Goal: Task Accomplishment & Management: Manage account settings

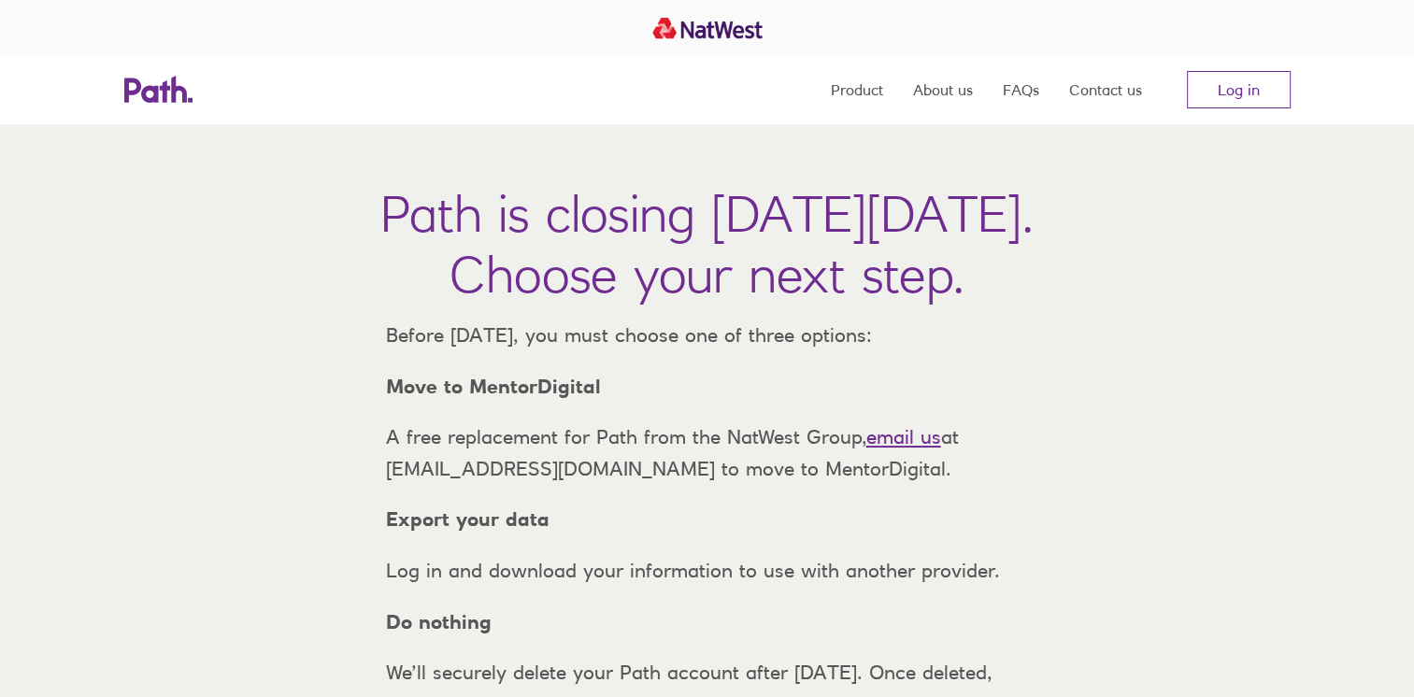
click at [1268, 112] on nav "Product About us FAQs Contact us Log in" at bounding box center [1061, 89] width 460 height 67
click at [1277, 90] on link "Log in" at bounding box center [1239, 89] width 104 height 37
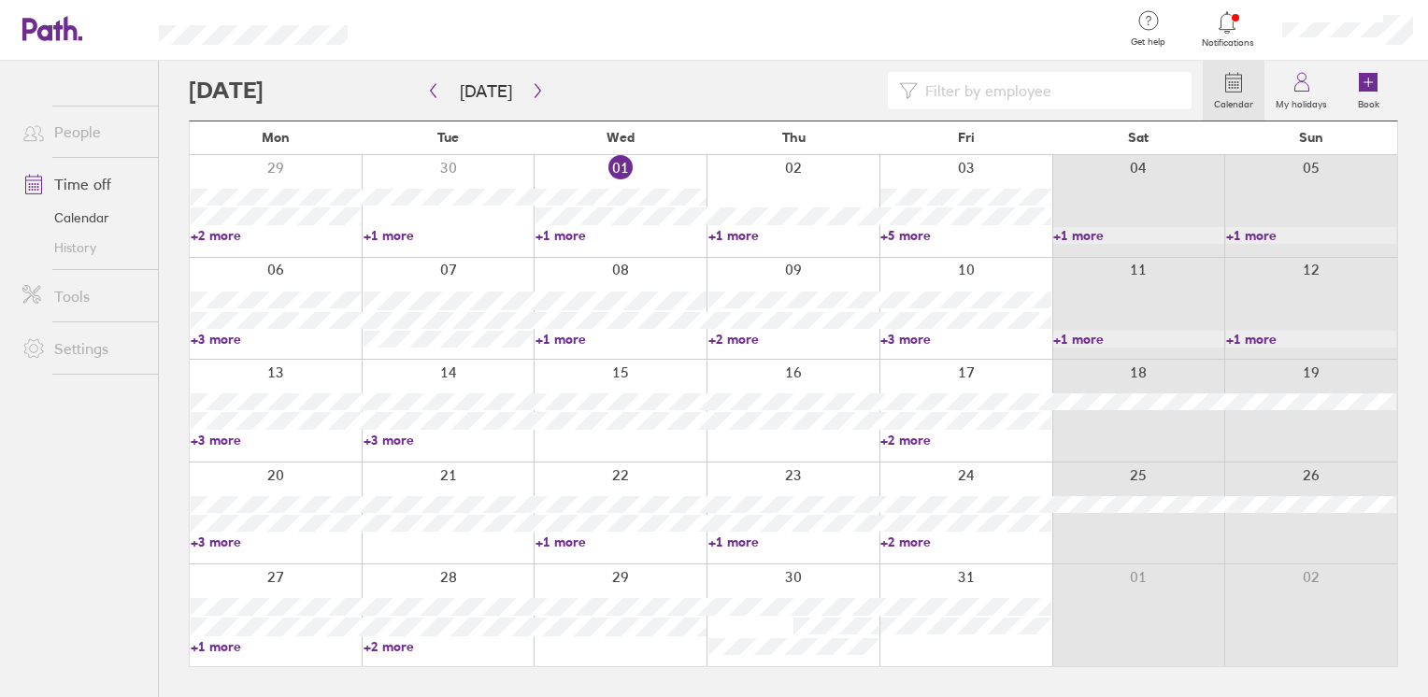
click at [814, 189] on div at bounding box center [793, 206] width 173 height 102
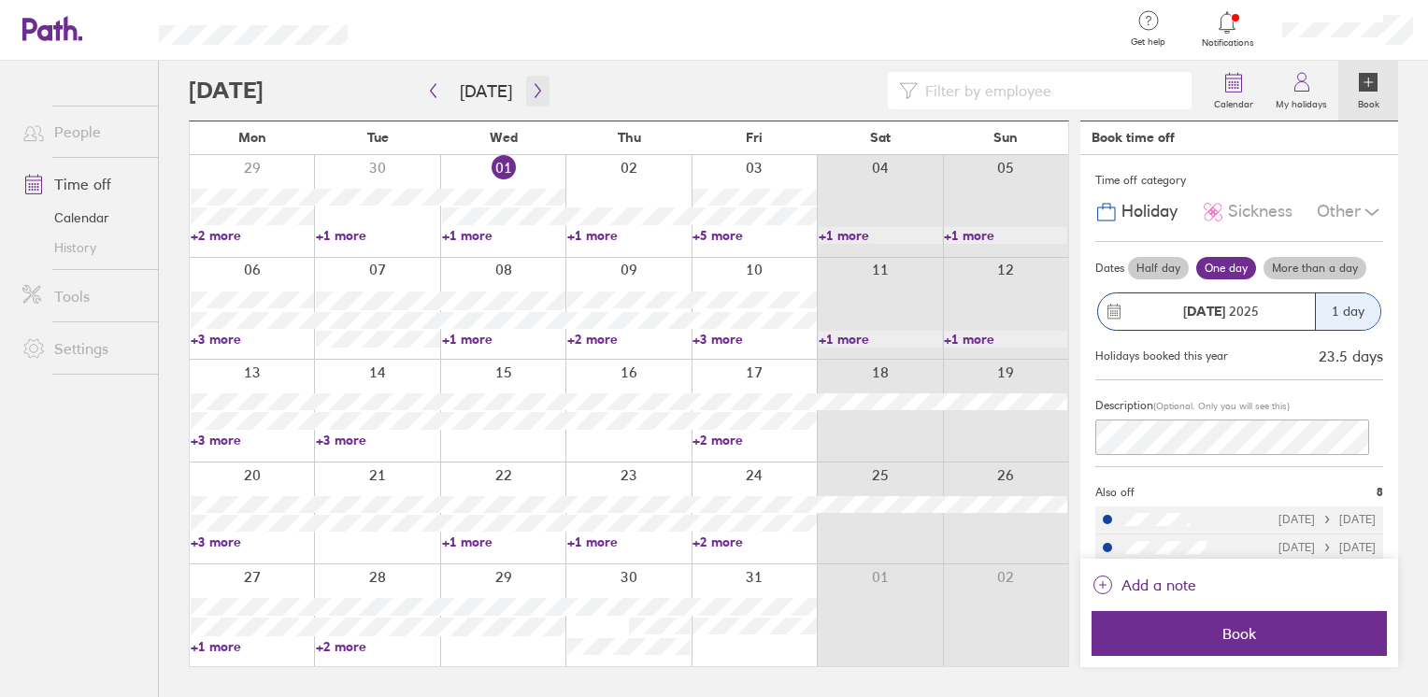
click at [531, 84] on icon "button" at bounding box center [538, 90] width 14 height 15
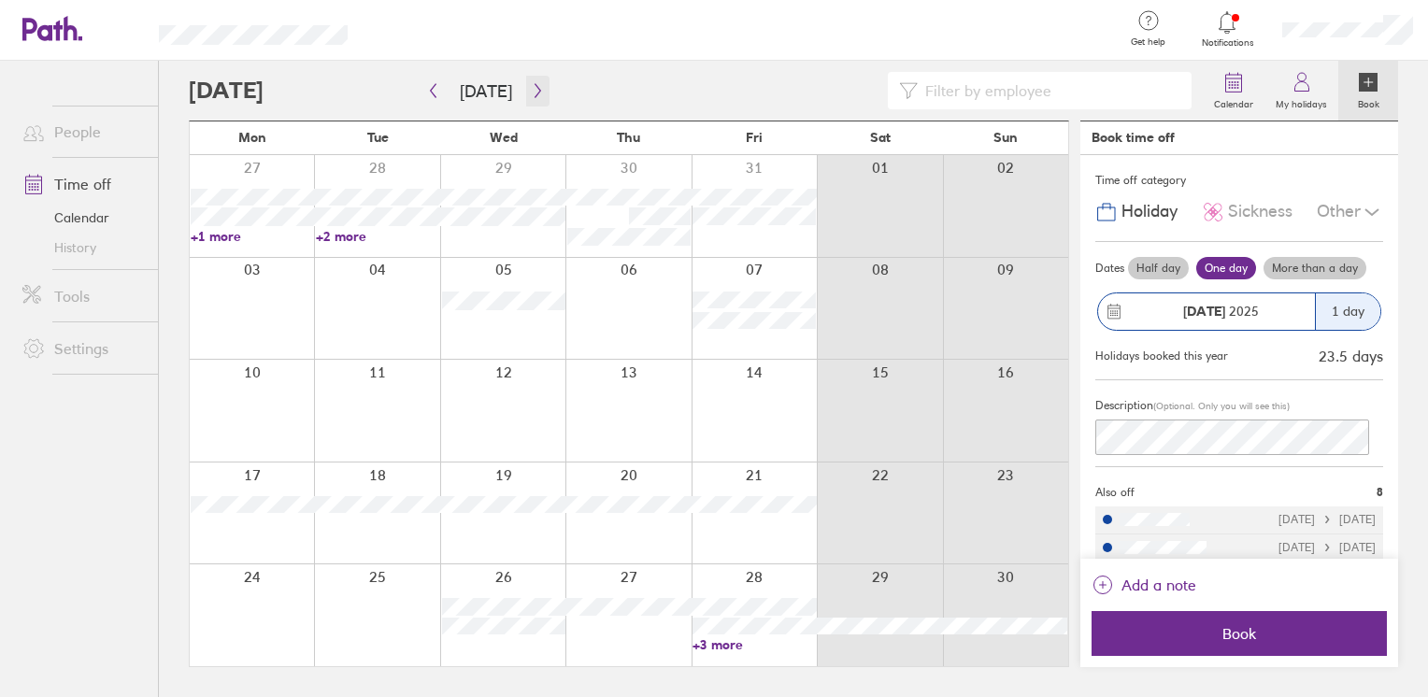
click at [531, 84] on icon "button" at bounding box center [538, 90] width 14 height 15
